Goal: Transaction & Acquisition: Purchase product/service

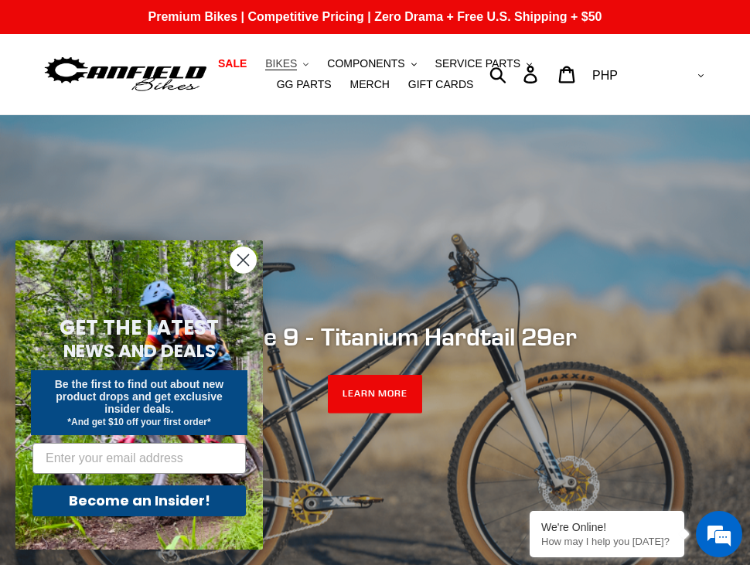
click at [297, 65] on span "BIKES" at bounding box center [281, 63] width 32 height 13
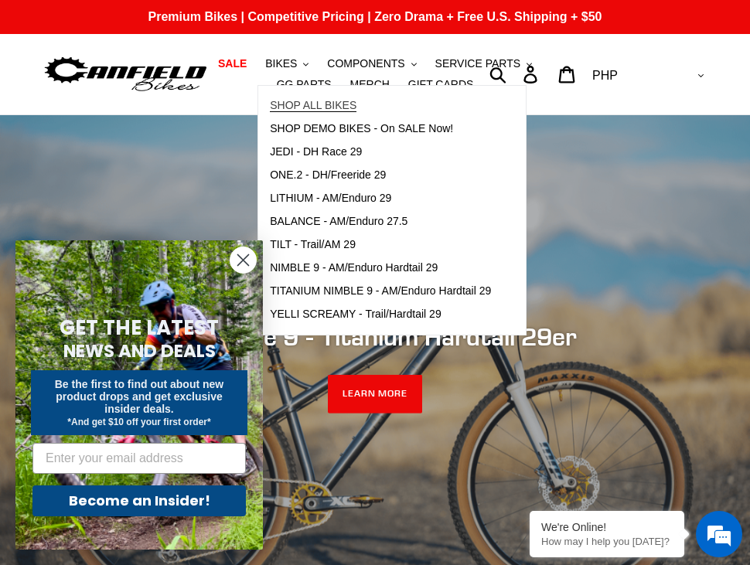
click at [308, 106] on span "SHOP ALL BIKES" at bounding box center [313, 105] width 87 height 13
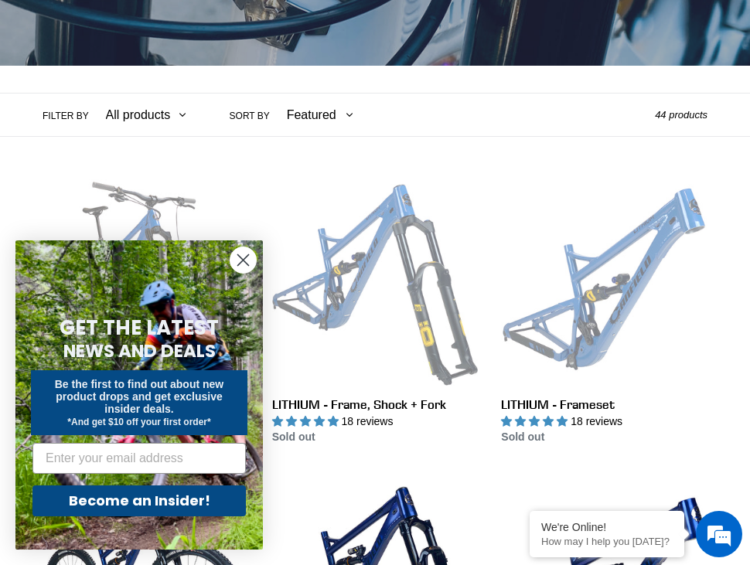
click at [241, 258] on icon "Close dialog" at bounding box center [243, 260] width 11 height 11
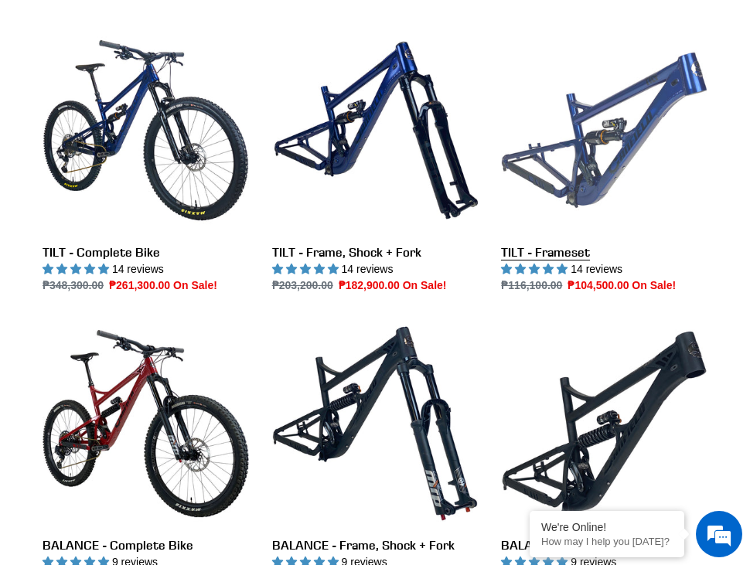
scroll to position [722, 0]
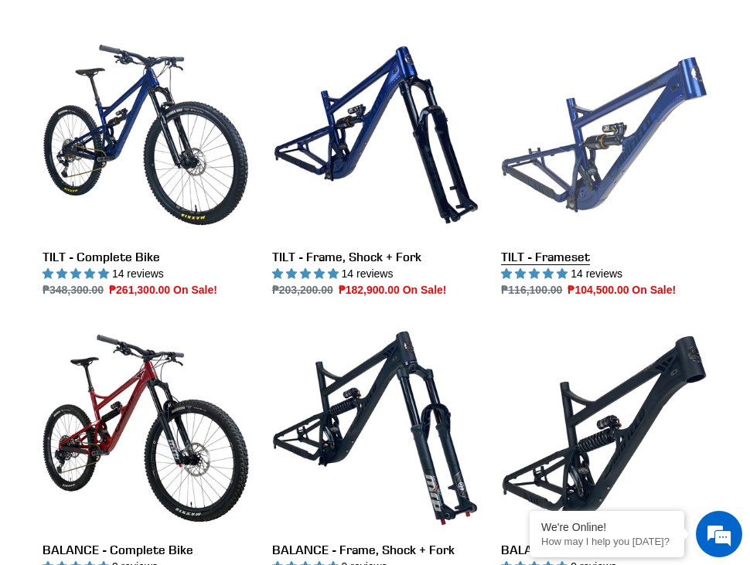
click at [619, 137] on link "TILT - Frameset" at bounding box center [604, 165] width 206 height 266
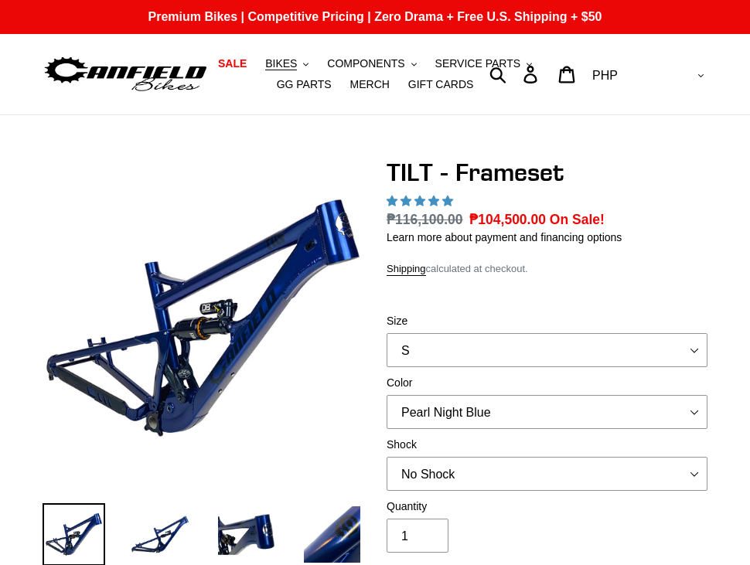
select select "highest-rating"
